Goal: Information Seeking & Learning: Learn about a topic

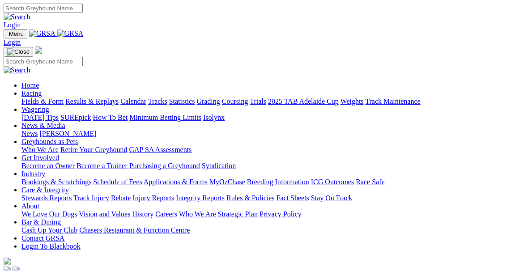
click at [266, 98] on link "Trials" at bounding box center [258, 102] width 17 height 8
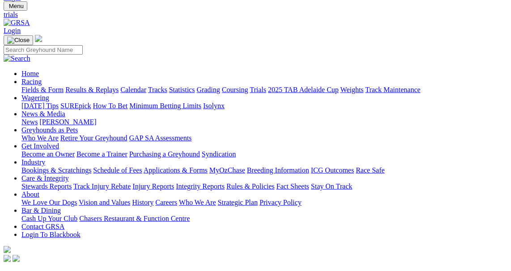
scroll to position [40, 0]
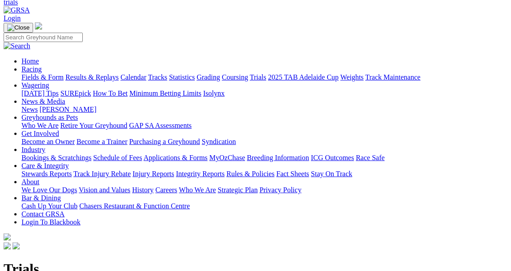
click at [25, 73] on link "Fields & Form" at bounding box center [42, 77] width 42 height 8
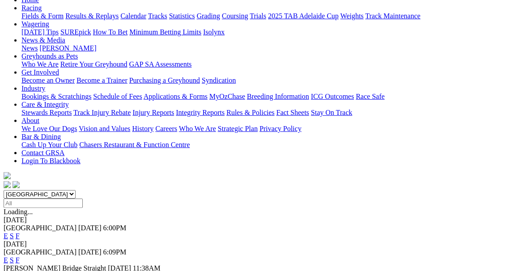
scroll to position [122, 0]
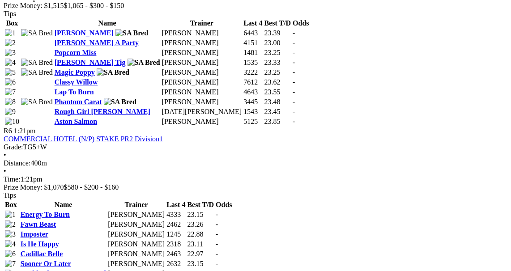
scroll to position [1140, 0]
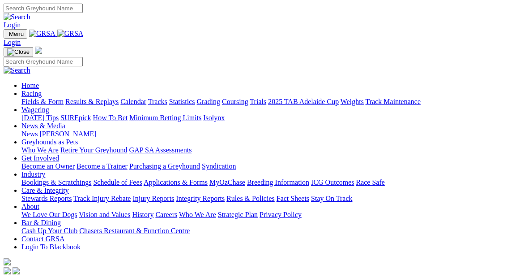
scroll to position [326, 0]
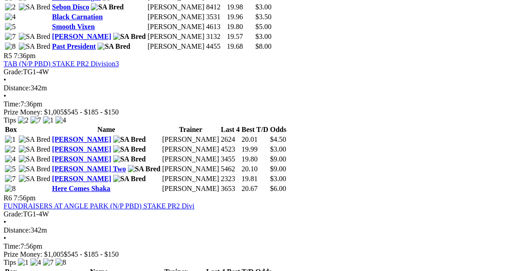
scroll to position [1140, 0]
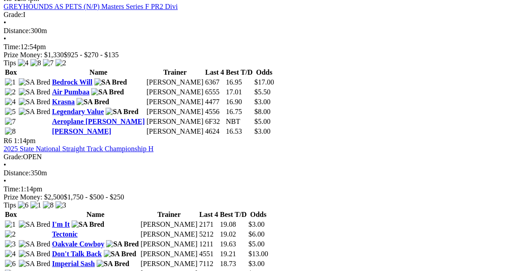
scroll to position [1017, 0]
